Goal: Information Seeking & Learning: Understand process/instructions

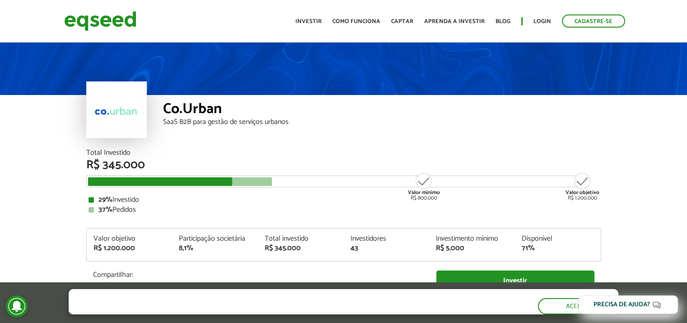
drag, startPoint x: 211, startPoint y: 114, endPoint x: 198, endPoint y: 115, distance: 13.1
click at [211, 114] on div "Co.Urban" at bounding box center [382, 110] width 438 height 17
click at [127, 124] on div at bounding box center [116, 109] width 61 height 56
drag, startPoint x: 115, startPoint y: 109, endPoint x: 125, endPoint y: 138, distance: 30.7
click at [115, 110] on div at bounding box center [116, 109] width 61 height 56
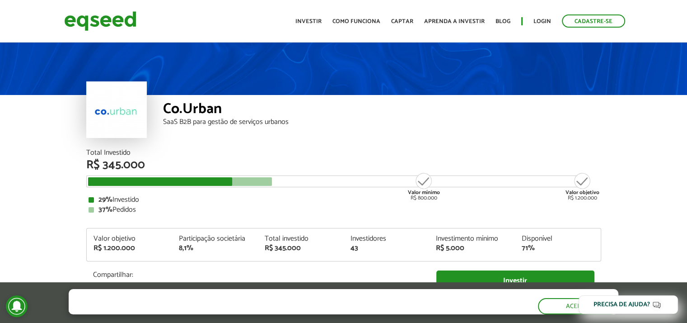
drag, startPoint x: 143, startPoint y: 183, endPoint x: 164, endPoint y: 187, distance: 21.1
click at [145, 184] on div at bounding box center [160, 181] width 145 height 9
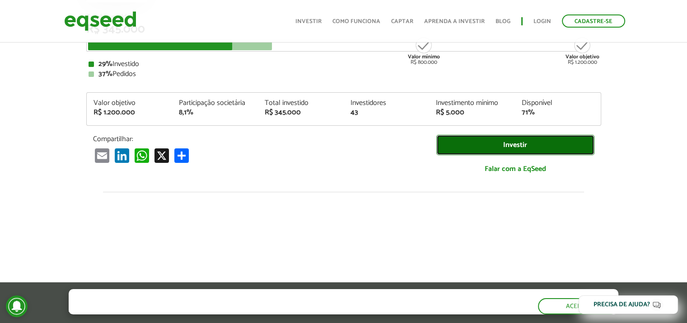
click at [519, 144] on link "Investir" at bounding box center [515, 145] width 158 height 20
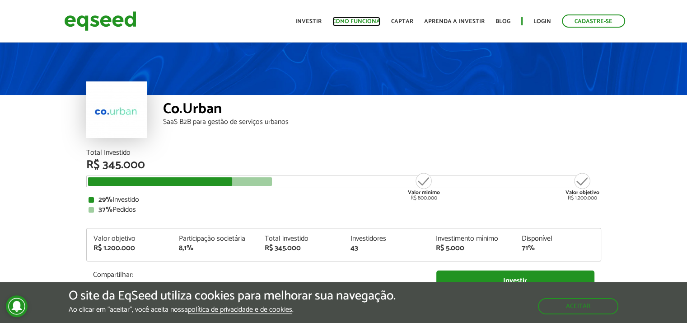
click at [367, 19] on link "Como funciona" at bounding box center [357, 22] width 48 height 6
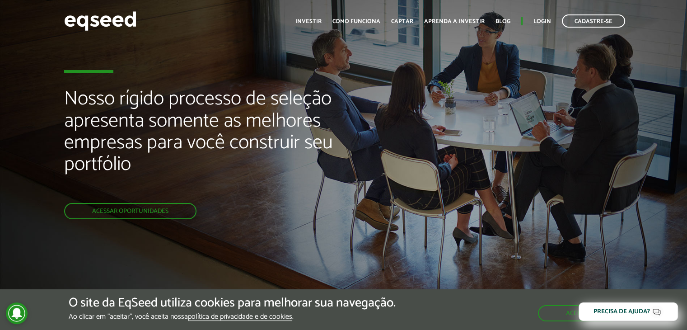
click at [228, 264] on div "Nosso rígido processo de seleção apresenta somente as melhores empresas para vo…" at bounding box center [229, 153] width 330 height 307
drag, startPoint x: 572, startPoint y: 57, endPoint x: 496, endPoint y: 14, distance: 88.4
